Goal: Complete application form: Complete application form

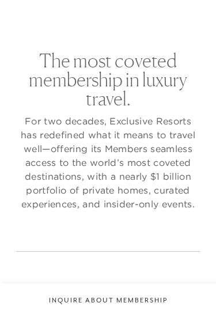
checkbox input "false"
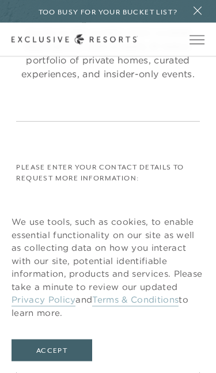
click at [68, 318] on button "Accept" at bounding box center [52, 350] width 81 height 22
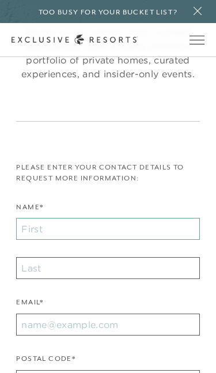
click at [137, 230] on input "Name*" at bounding box center [107, 229] width 183 height 22
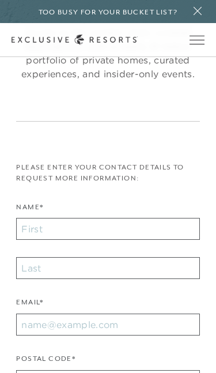
scroll to position [201, 0]
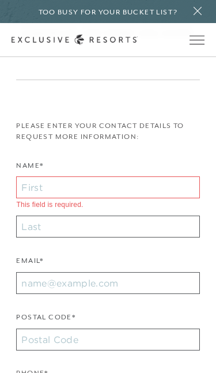
type input "[PERSON_NAME]"
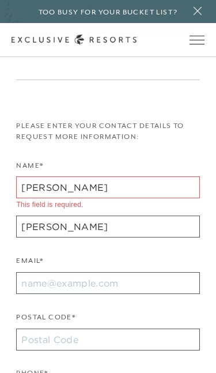
type input "76116"
type input "[EMAIL_ADDRESS][DOMAIN_NAME]"
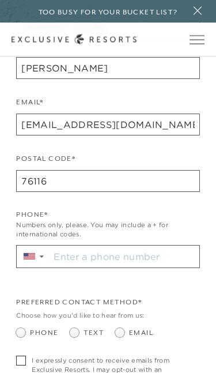
scroll to position [364, 0]
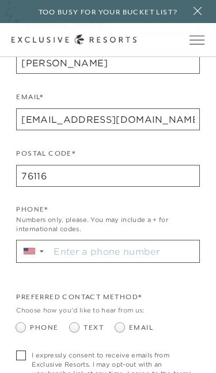
click at [155, 243] on input "Stay in the know. Sign up for sms updates for the latest club news Sign up to g…" at bounding box center [124, 251] width 149 height 22
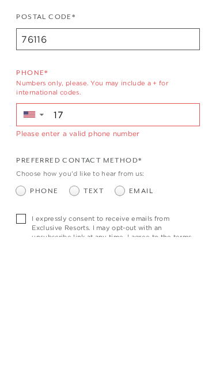
type input "1"
type input "[PHONE_NUMBER]"
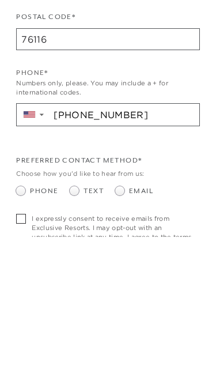
click at [77, 318] on span at bounding box center [74, 327] width 9 height 9
radio input "true"
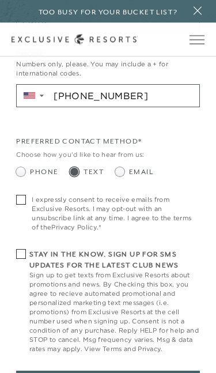
scroll to position [520, 0]
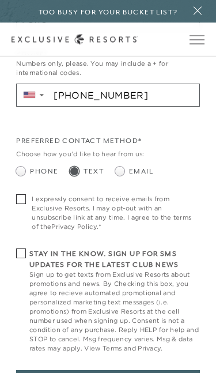
click at [27, 195] on span at bounding box center [24, 200] width 16 height 10
checkbox input "true"
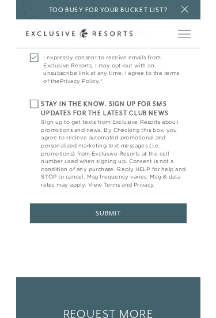
scroll to position [641, 0]
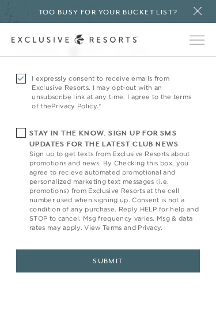
click at [137, 259] on button "Submit" at bounding box center [107, 261] width 183 height 23
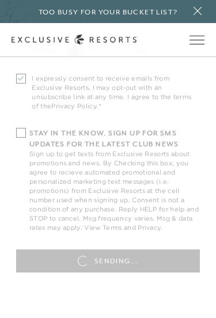
click at [200, 16] on icon at bounding box center [198, 10] width 16 height 9
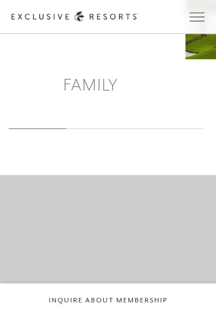
scroll to position [855, 0]
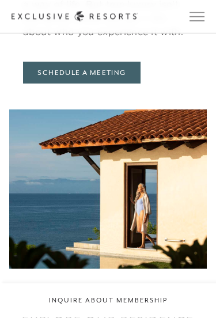
click at [195, 18] on span "Open navigation" at bounding box center [197, 17] width 15 height 8
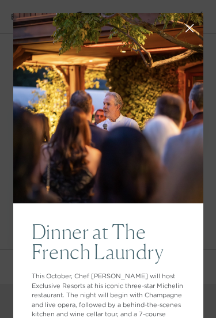
scroll to position [0, 0]
click at [186, 25] on icon at bounding box center [189, 28] width 7 height 7
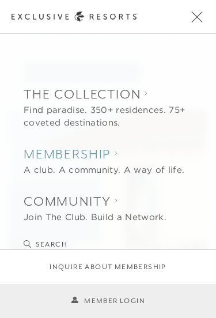
click at [96, 156] on h2 "Membership" at bounding box center [104, 154] width 161 height 18
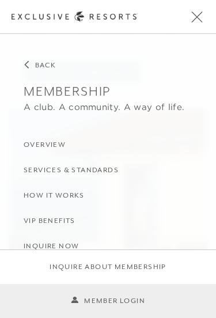
click at [54, 143] on h3 "Overview" at bounding box center [45, 144] width 42 height 11
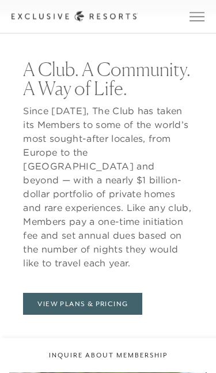
scroll to position [408, 0]
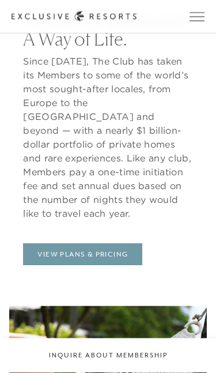
click at [113, 244] on link "View Plans & Pricing" at bounding box center [82, 255] width 119 height 22
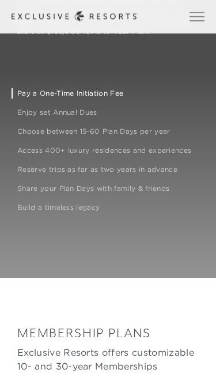
scroll to position [819, 0]
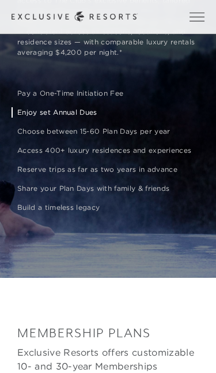
click at [24, 118] on p "Enjoy set Annual Dues" at bounding box center [108, 112] width 182 height 10
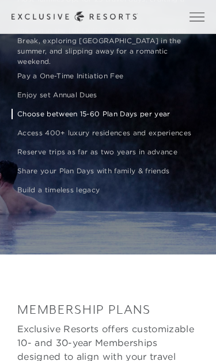
click at [153, 119] on p "Choose between 15-60 Plan Days per year" at bounding box center [108, 114] width 182 height 10
click at [198, 195] on div "Pay a One-Time Initiation Fee Enjoy set Annual Dues Choose between 15-60 Plan D…" at bounding box center [108, 133] width 182 height 124
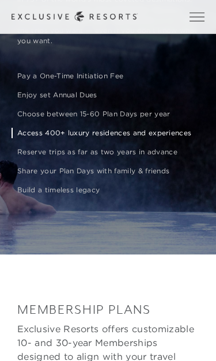
click at [173, 138] on p "Access 400+ luxury residences and experiences" at bounding box center [108, 133] width 182 height 10
click at [162, 157] on p "Reserve trips as far as two years in advance" at bounding box center [108, 152] width 182 height 10
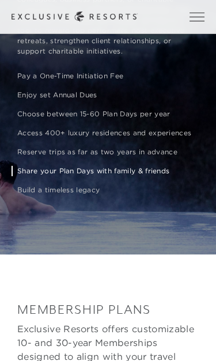
click at [146, 176] on p "Share your Plan Days with family & friends" at bounding box center [108, 171] width 182 height 10
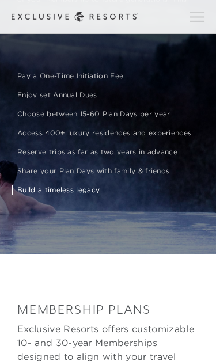
click at [78, 195] on p "Build a timeless legacy" at bounding box center [108, 190] width 182 height 10
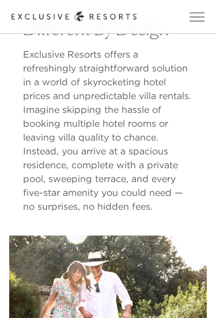
scroll to position [334, 0]
